Goal: Transaction & Acquisition: Purchase product/service

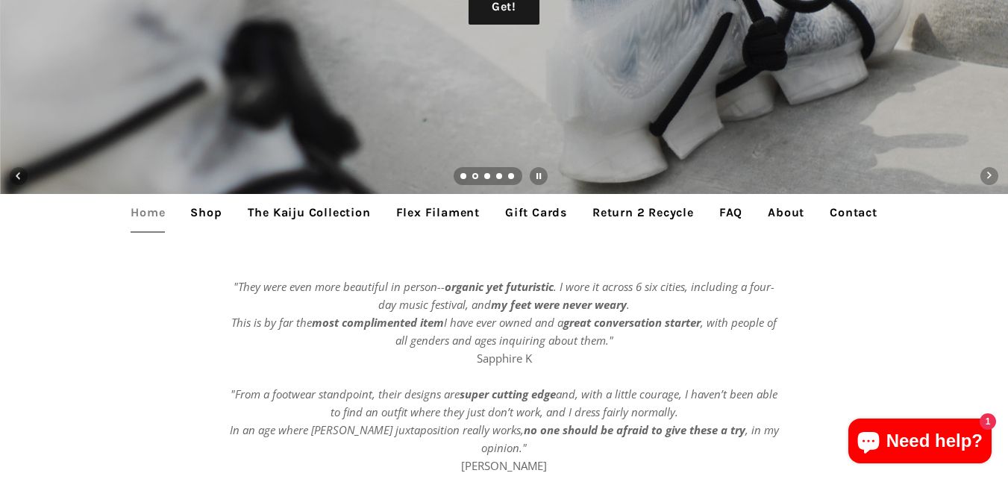
scroll to position [224, 0]
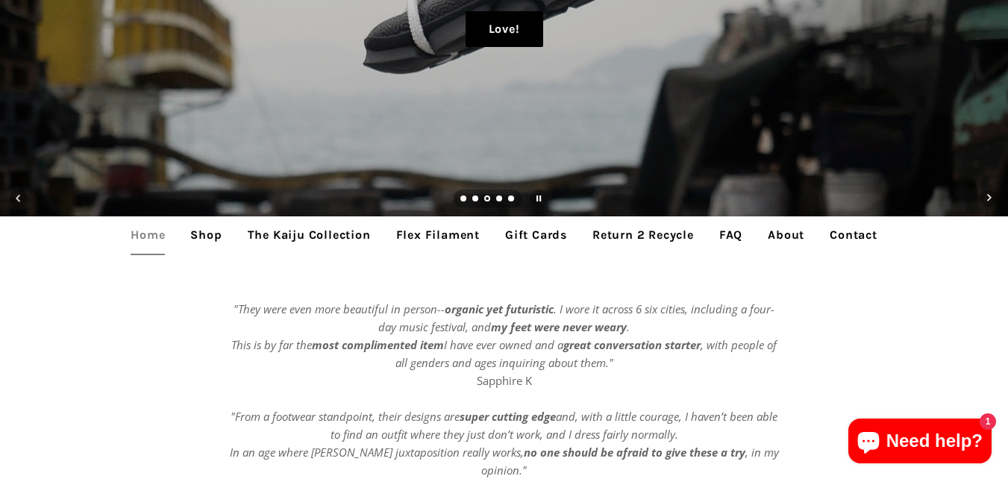
click at [498, 23] on link "Love!" at bounding box center [504, 29] width 78 height 36
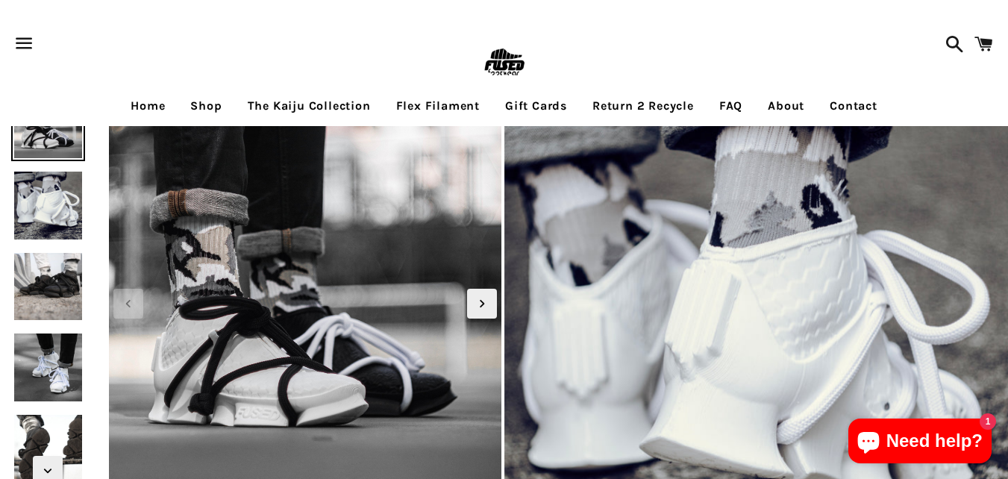
scroll to position [149, 0]
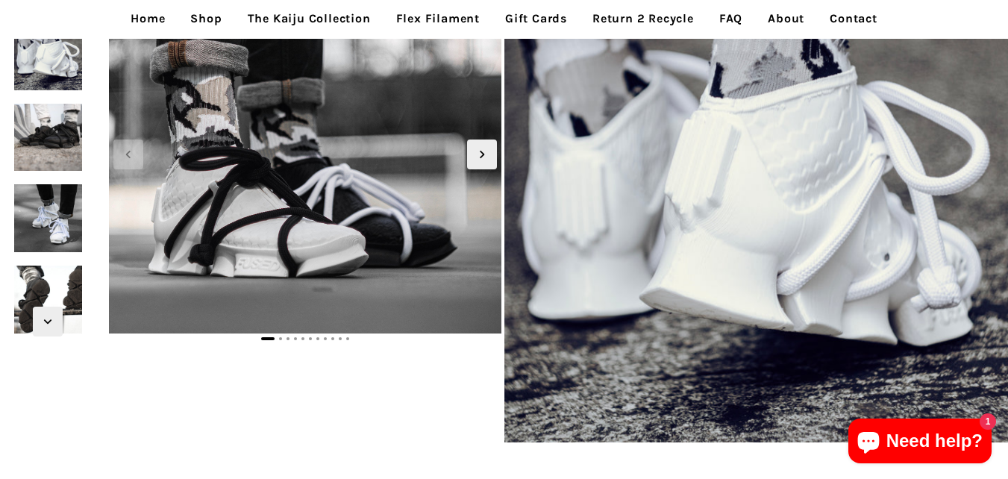
click at [183, 19] on link "Shop" at bounding box center [206, 18] width 54 height 37
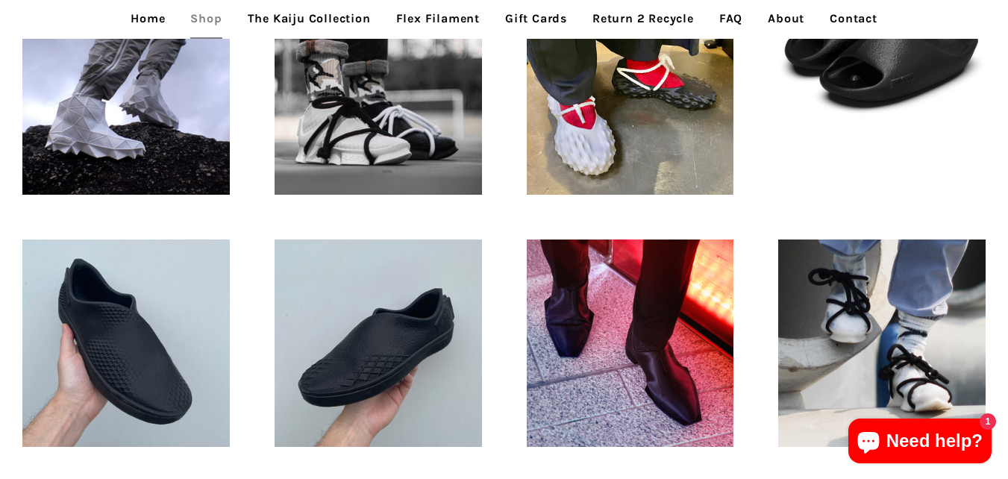
scroll to position [373, 0]
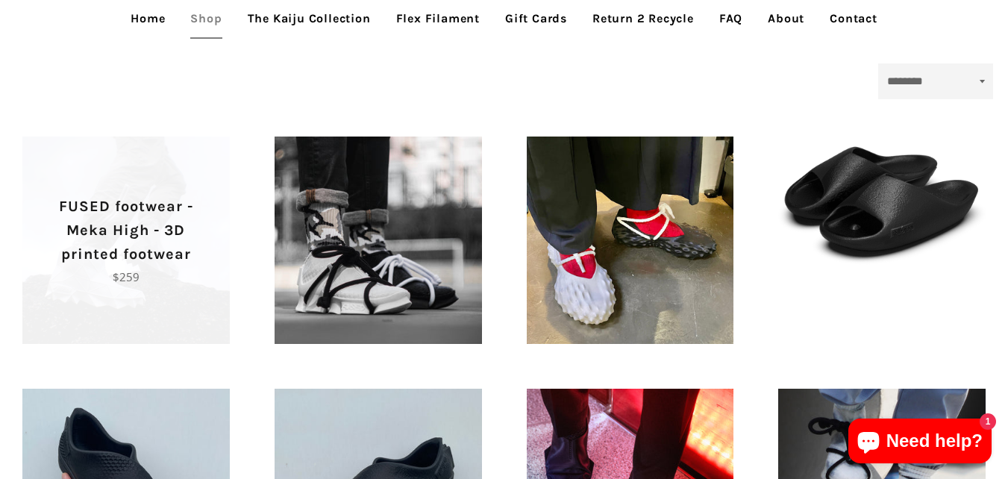
click at [198, 308] on span "FUSED footwear - Meka High - 3D printed footwear Regular price $259" at bounding box center [125, 239] width 207 height 207
